Goal: Communication & Community: Answer question/provide support

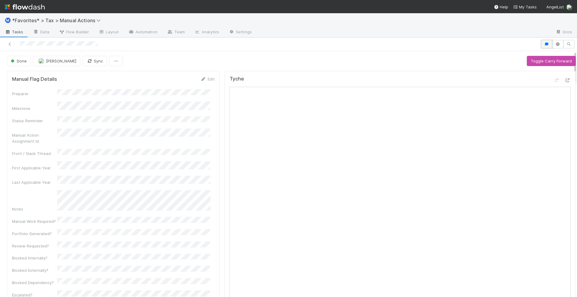
click at [544, 44] on icon "button" at bounding box center [547, 44] width 6 height 4
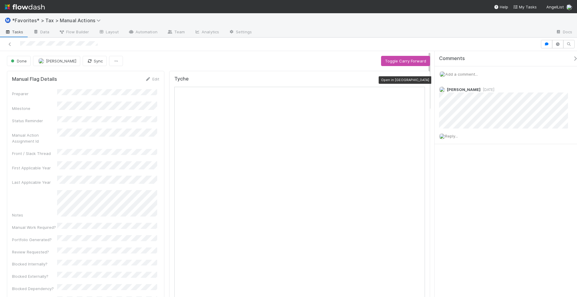
click at [419, 81] on icon at bounding box center [422, 80] width 6 height 4
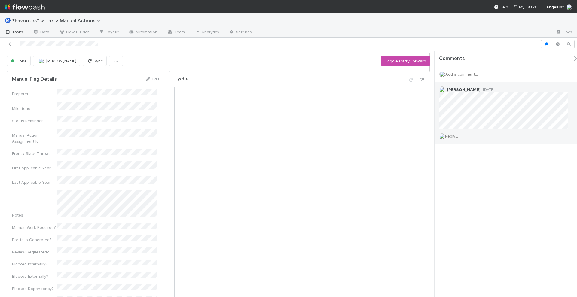
click at [450, 134] on span "Reply..." at bounding box center [451, 136] width 13 height 5
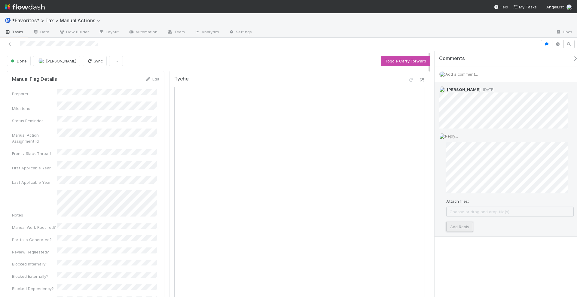
click at [462, 226] on button "Add Reply" at bounding box center [460, 227] width 27 height 10
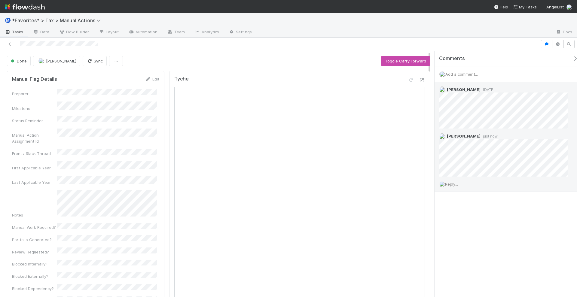
click at [482, 275] on div "Comments Add a comment... [PERSON_NAME] [DATE] [PERSON_NAME] just now Reply..." at bounding box center [506, 174] width 143 height 247
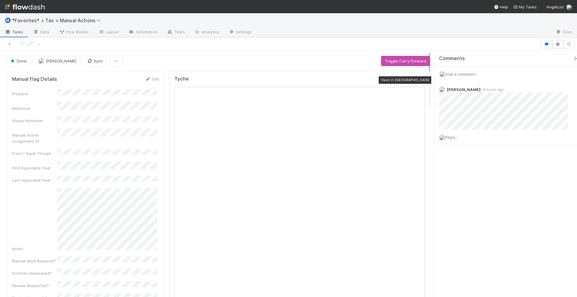
click at [419, 81] on icon at bounding box center [422, 80] width 6 height 4
